Goal: Information Seeking & Learning: Learn about a topic

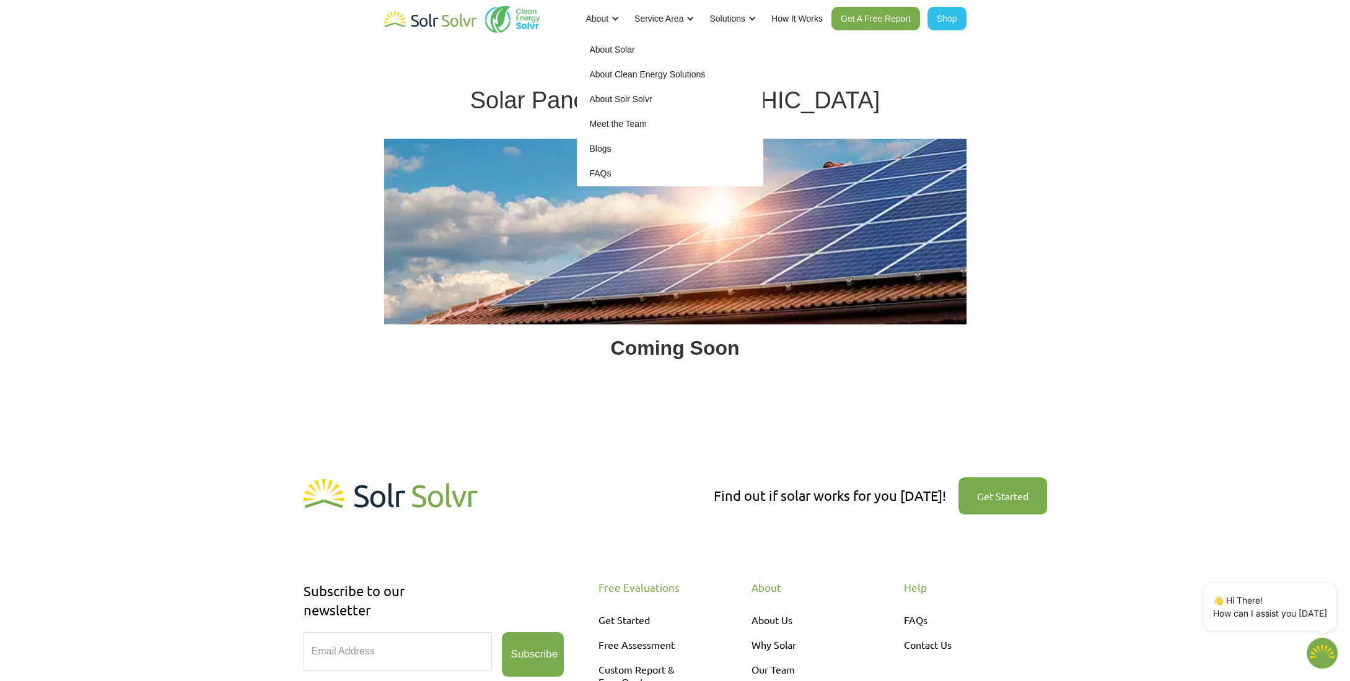
click at [611, 48] on link "About Solar" at bounding box center [670, 49] width 186 height 25
type textarea "x"
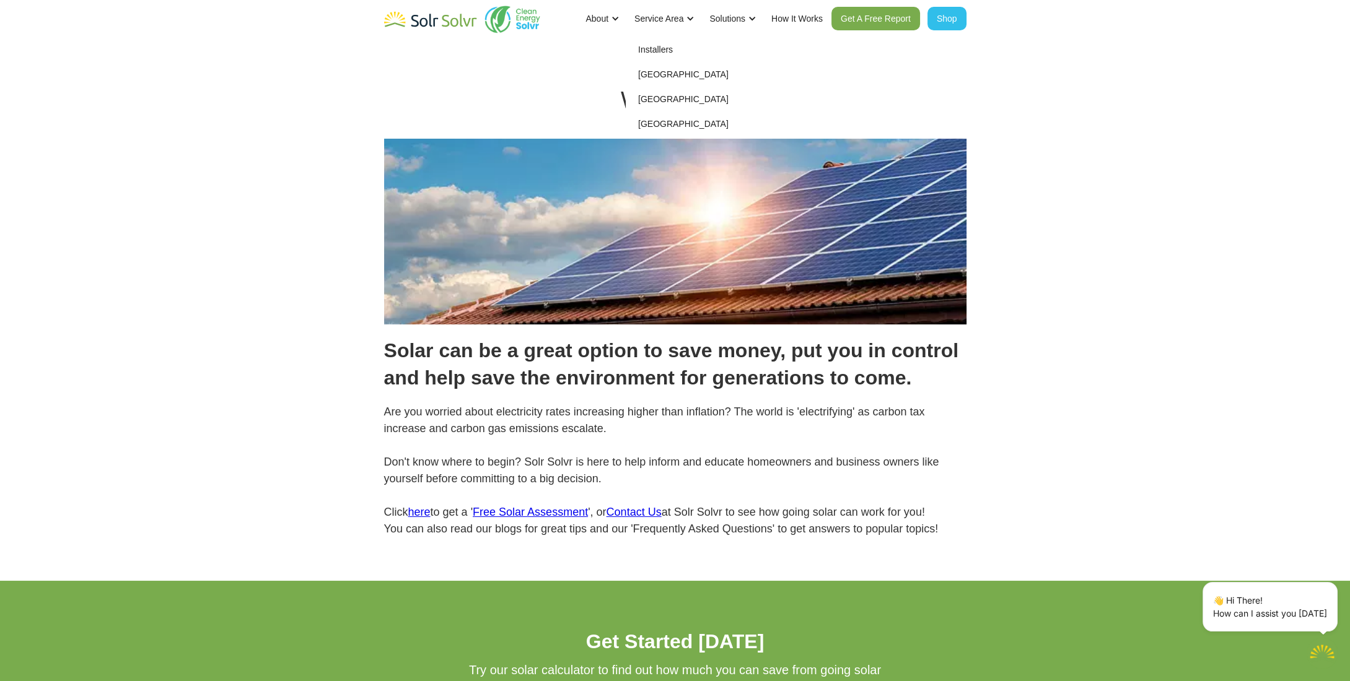
click at [656, 51] on link "Installers" at bounding box center [719, 49] width 186 height 25
type textarea "x"
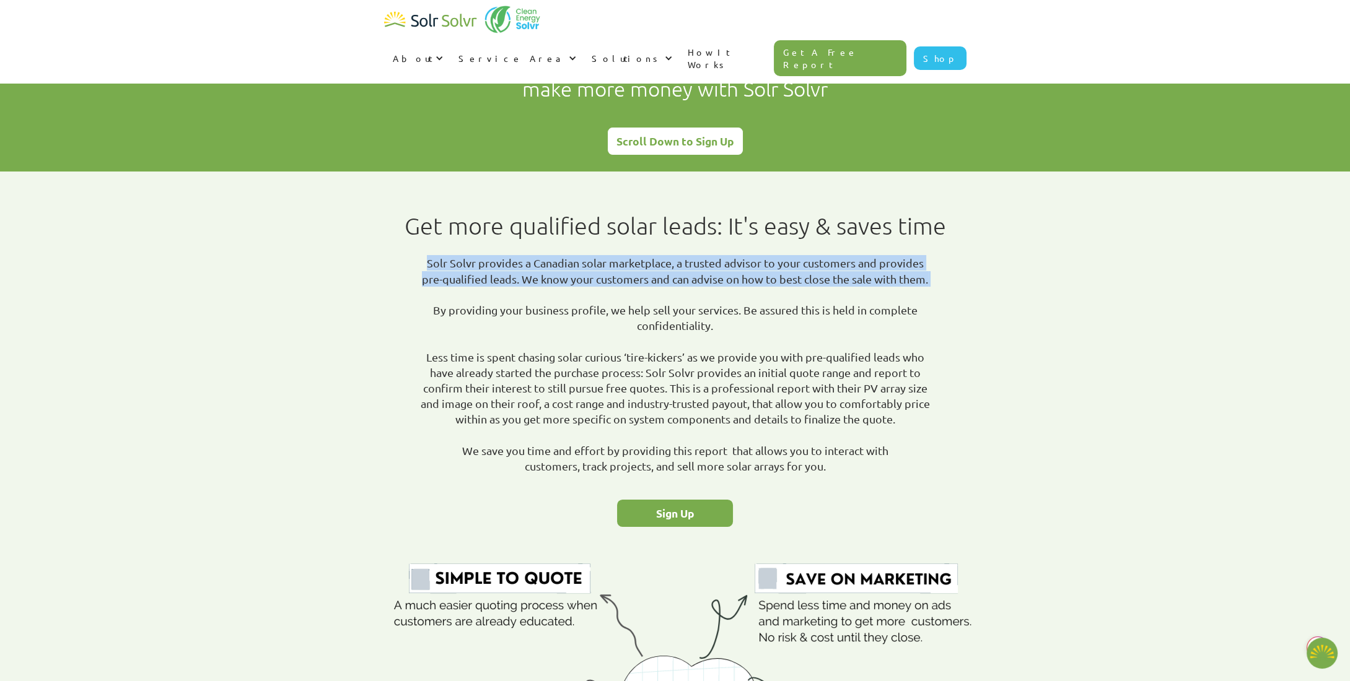
drag, startPoint x: 437, startPoint y: 262, endPoint x: 965, endPoint y: 339, distance: 533.3
click at [944, 310] on div "Get more qualified solar leads: It's easy & saves time Solr Solvr provides a Ca…" at bounding box center [675, 691] width 780 height 982
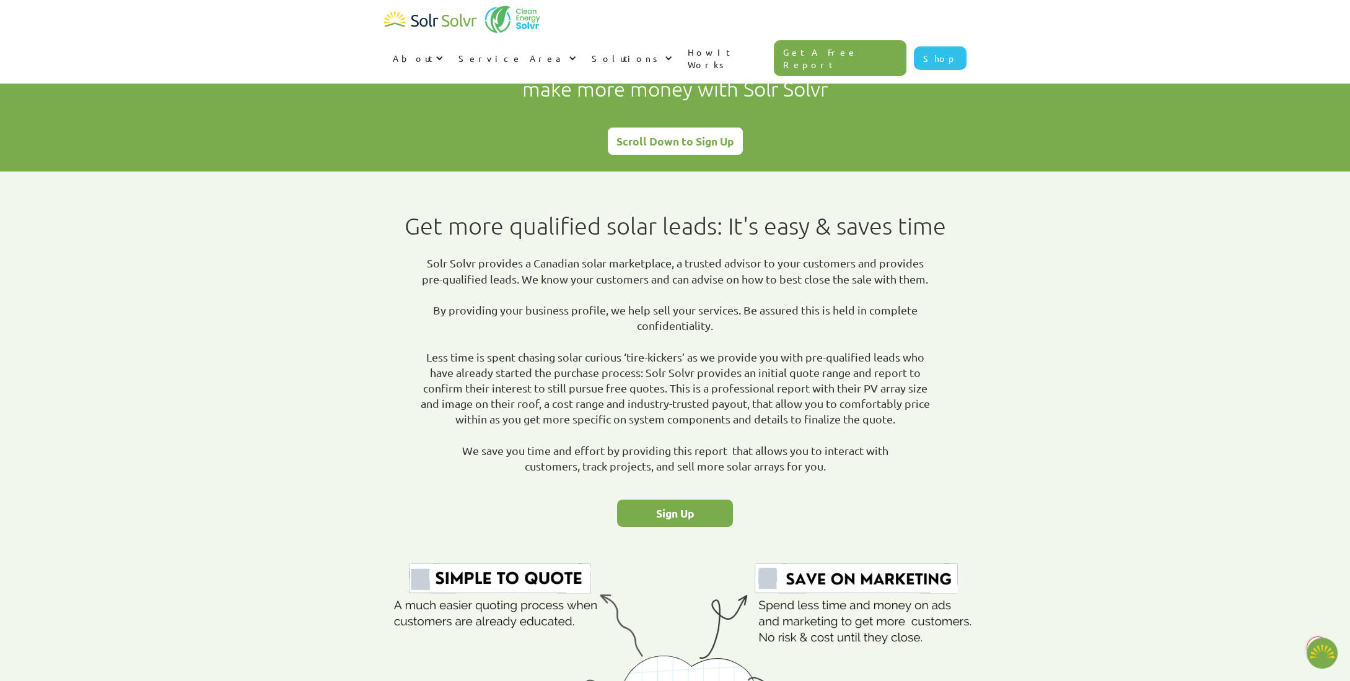
drag, startPoint x: 985, startPoint y: 346, endPoint x: 991, endPoint y: 321, distance: 25.5
click at [988, 346] on div "Get more qualified solar leads: It's easy & saves time Solr Solvr provides a Ca…" at bounding box center [675, 691] width 780 height 982
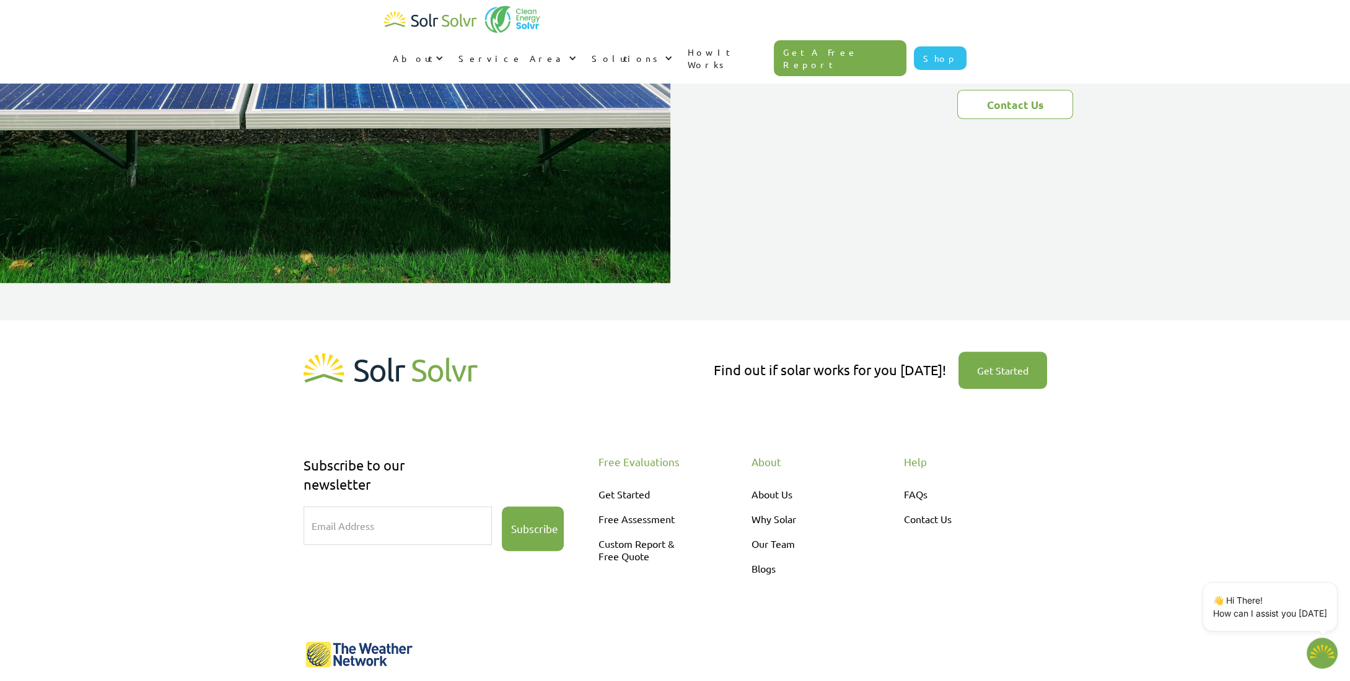
scroll to position [2215, 0]
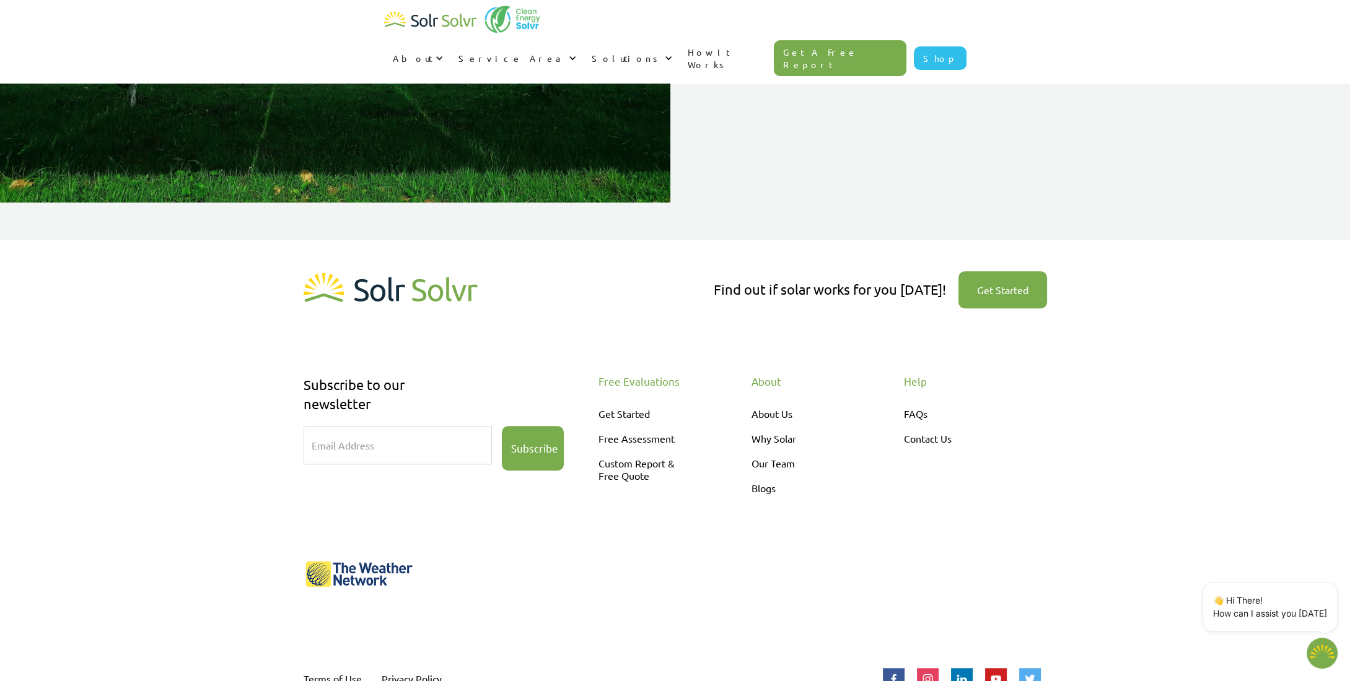
type textarea "x"
